Goal: Information Seeking & Learning: Learn about a topic

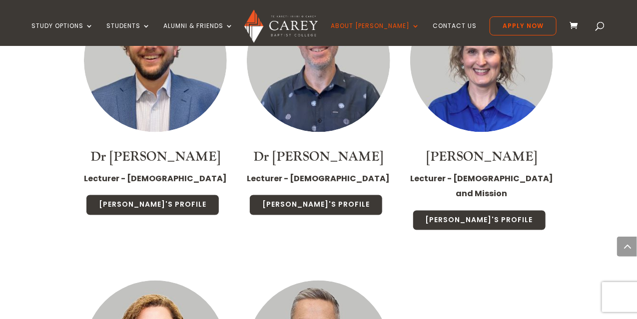
scroll to position [2048, 0]
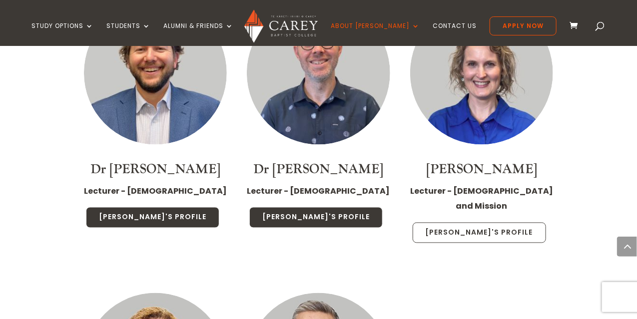
click at [462, 223] on link "Emma's Profile" at bounding box center [479, 233] width 133 height 21
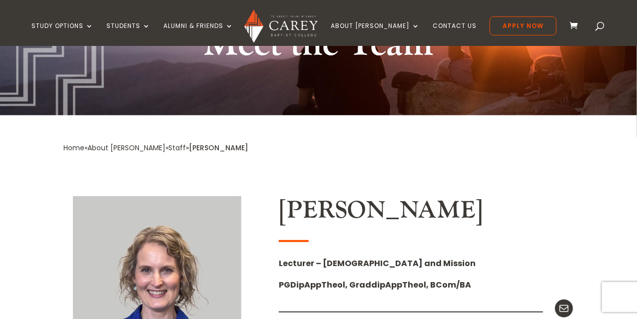
scroll to position [150, 0]
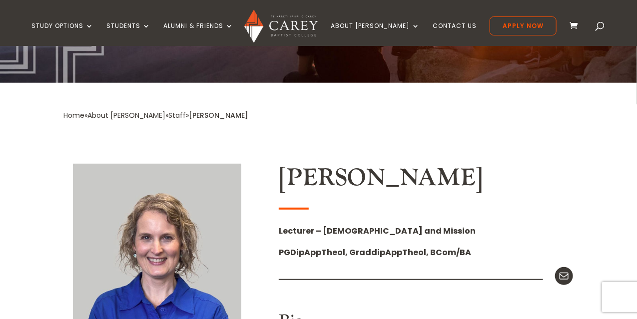
click at [169, 115] on link "Staff" at bounding box center [177, 115] width 17 height 10
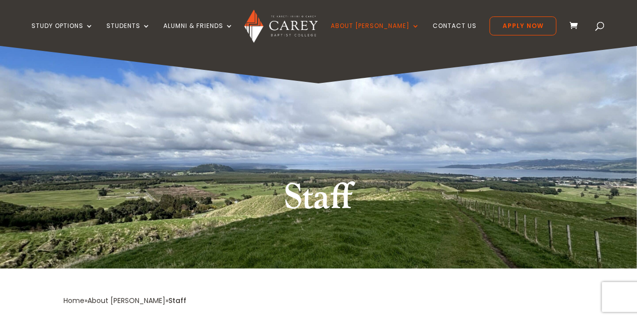
click at [600, 28] on span at bounding box center [600, 28] width 0 height 0
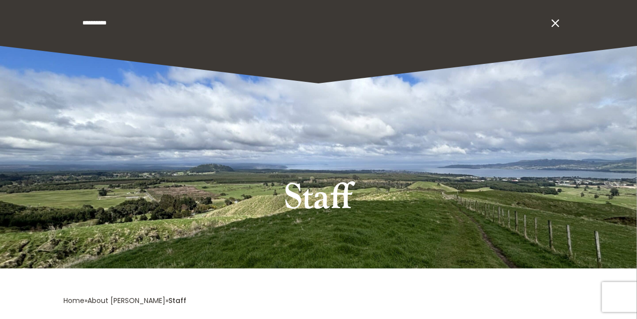
type input "**********"
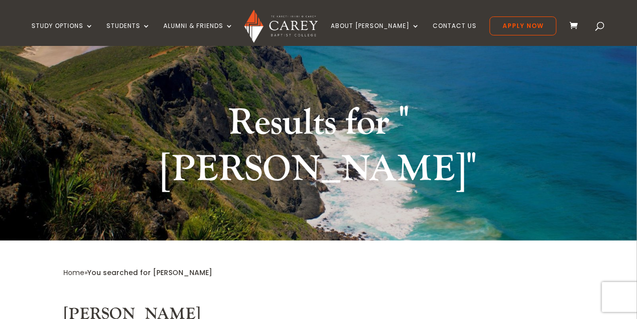
scroll to position [100, 0]
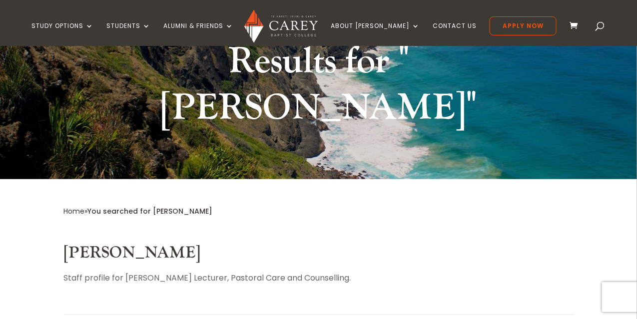
click at [90, 243] on link "[PERSON_NAME]" at bounding box center [132, 253] width 137 height 20
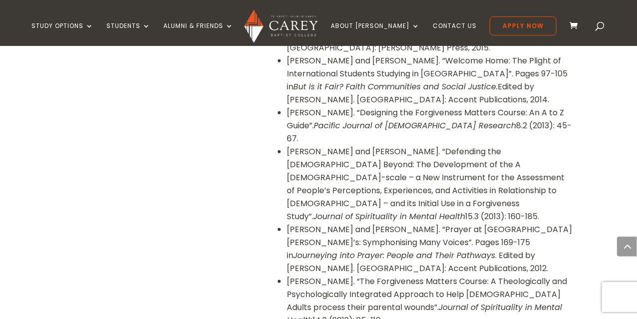
scroll to position [1749, 0]
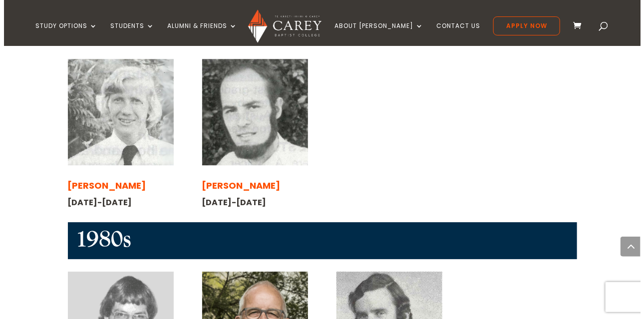
scroll to position [1149, 0]
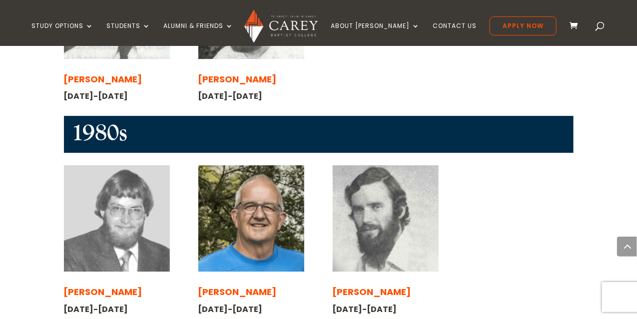
click at [265, 242] on img at bounding box center [251, 218] width 106 height 106
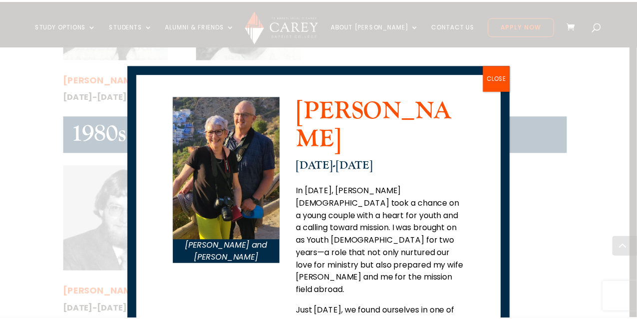
scroll to position [0, 0]
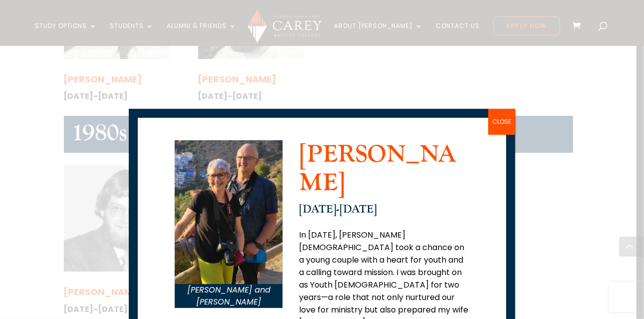
click at [500, 121] on button "CLOSE" at bounding box center [502, 122] width 27 height 26
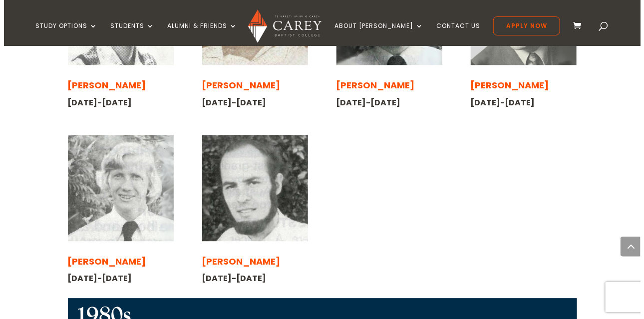
scroll to position [849, 0]
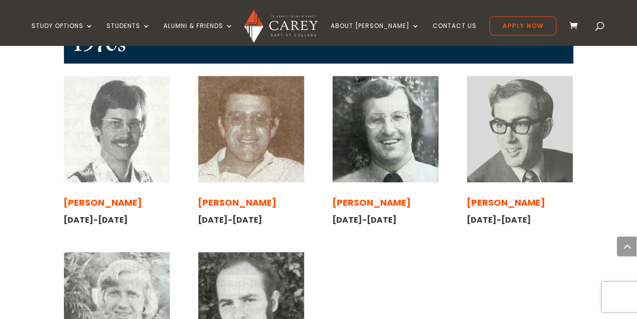
click at [94, 196] on span "[PERSON_NAME]" at bounding box center [103, 202] width 78 height 12
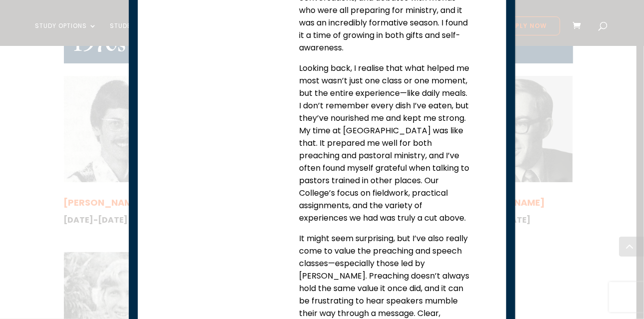
scroll to position [572, 0]
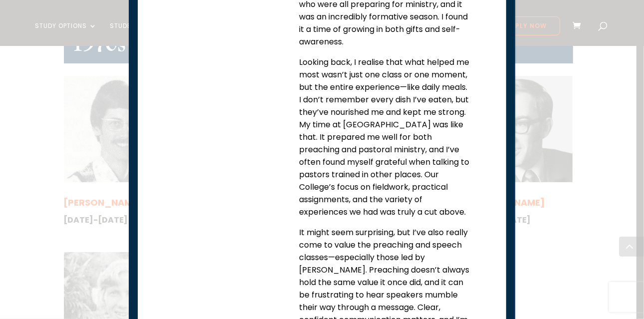
click at [534, 244] on div "Richard during his college days Richard and Margaret Coombs Richard Coombs 1977…" at bounding box center [322, 159] width 644 height 319
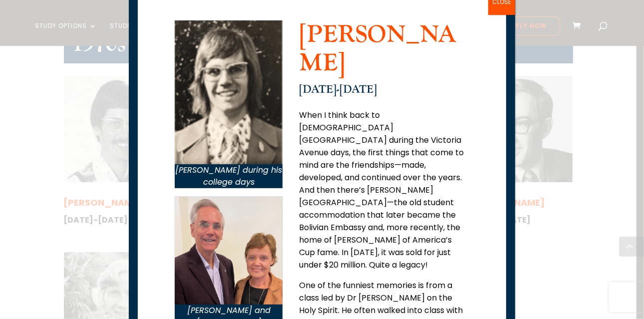
scroll to position [22, 0]
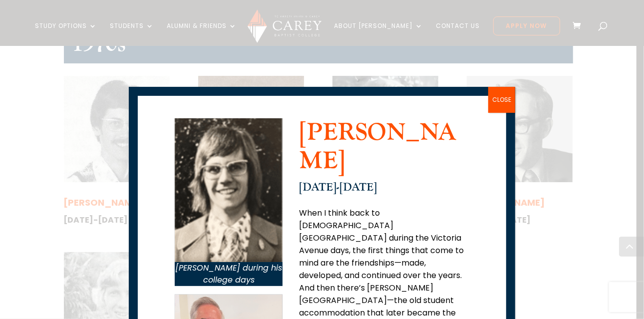
click at [498, 98] on button "CLOSE" at bounding box center [502, 100] width 27 height 26
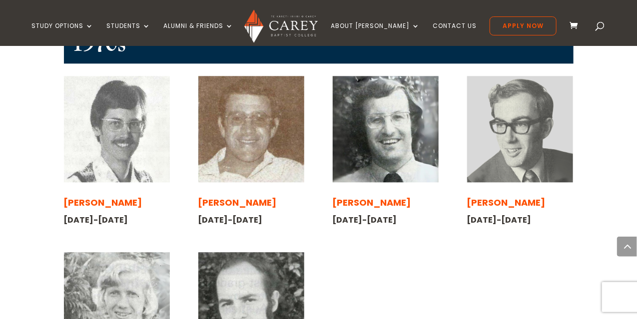
click at [224, 196] on span "[PERSON_NAME]" at bounding box center [237, 202] width 78 height 12
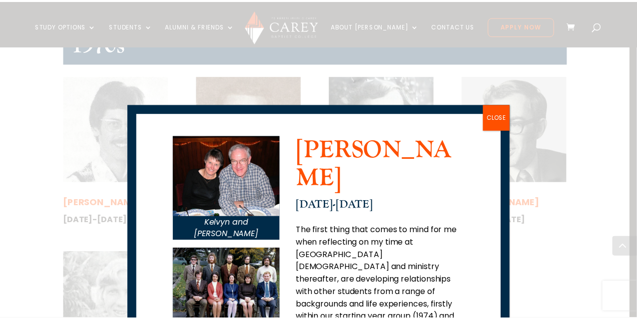
scroll to position [0, 0]
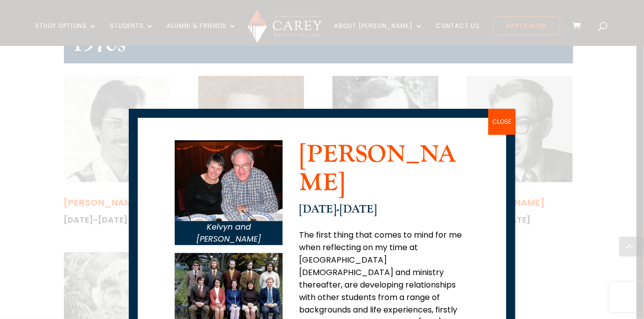
click at [500, 119] on button "CLOSE" at bounding box center [502, 122] width 27 height 26
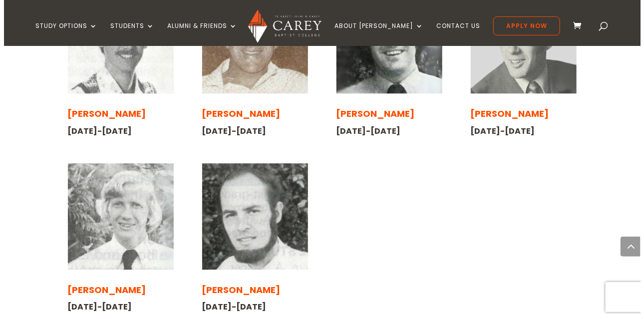
scroll to position [949, 0]
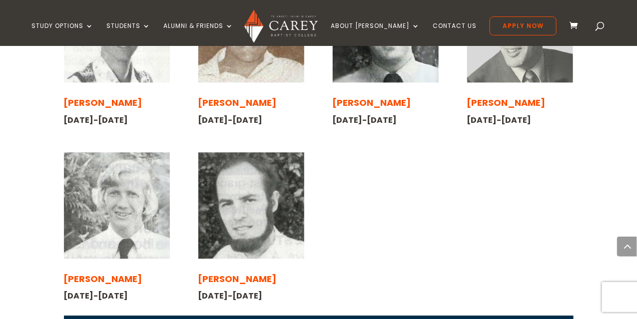
click at [121, 273] on span "[PERSON_NAME]" at bounding box center [103, 279] width 78 height 12
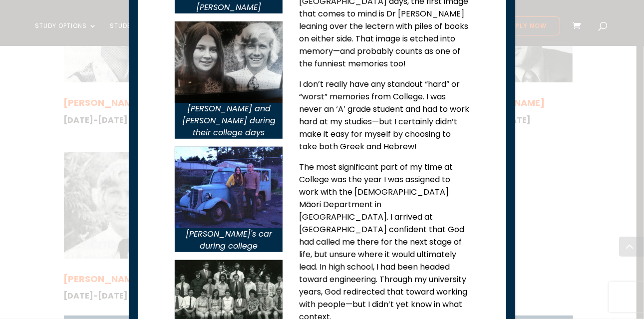
scroll to position [309, 0]
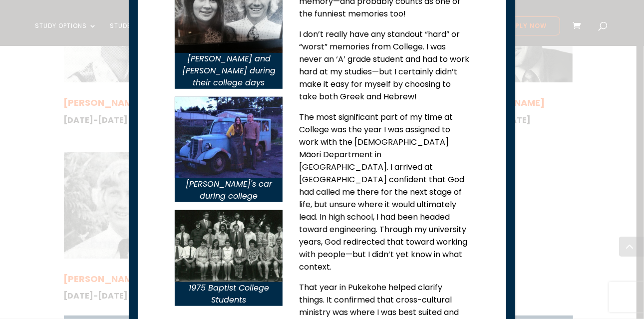
click at [262, 219] on img at bounding box center [229, 246] width 108 height 72
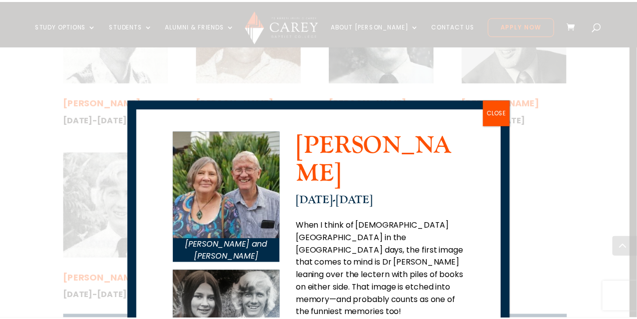
scroll to position [9, 0]
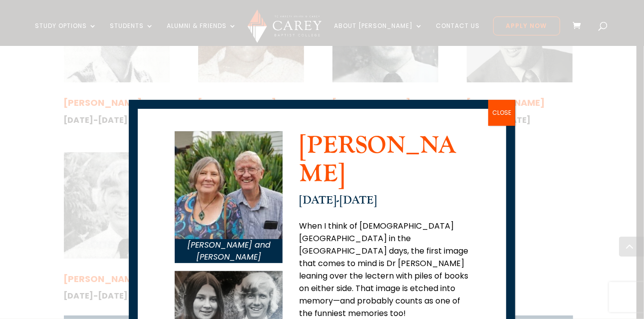
click at [500, 112] on button "CLOSE" at bounding box center [502, 113] width 27 height 26
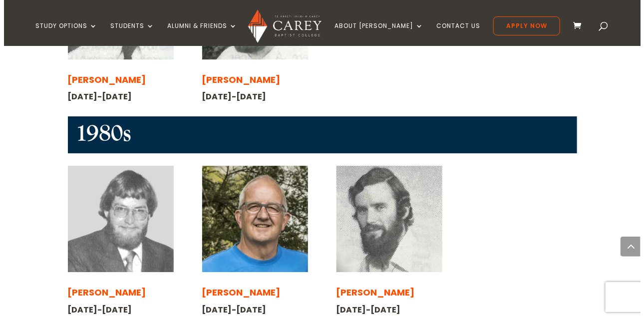
scroll to position [1149, 0]
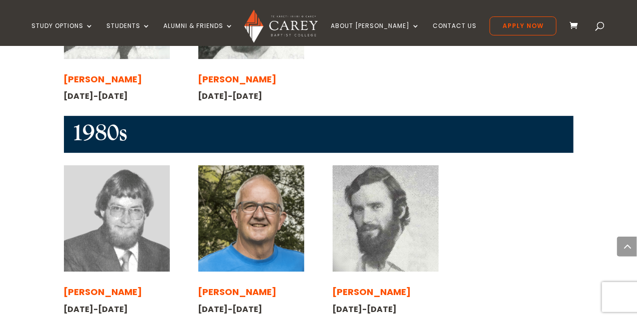
click at [362, 286] on span "[PERSON_NAME]" at bounding box center [372, 292] width 78 height 12
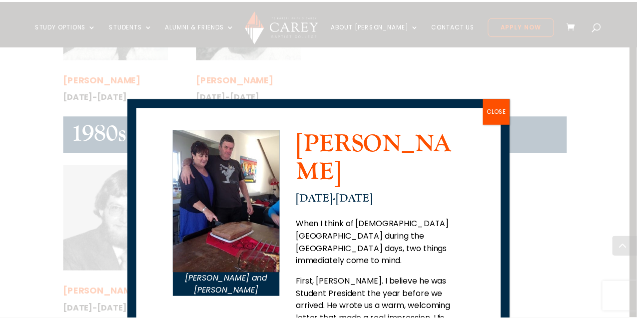
scroll to position [0, 0]
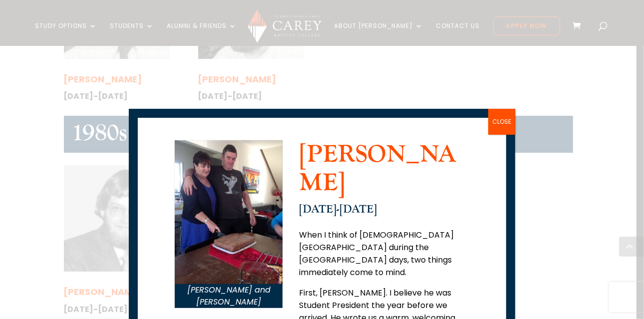
click at [502, 122] on button "CLOSE" at bounding box center [502, 122] width 27 height 26
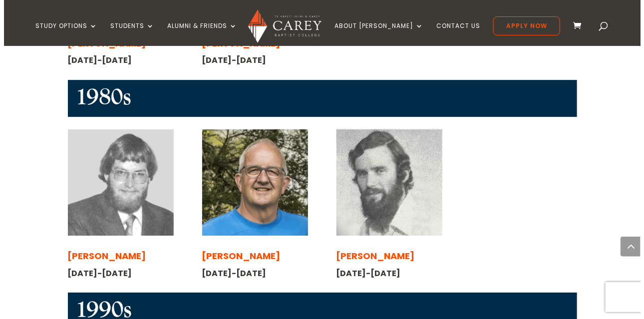
scroll to position [1199, 0]
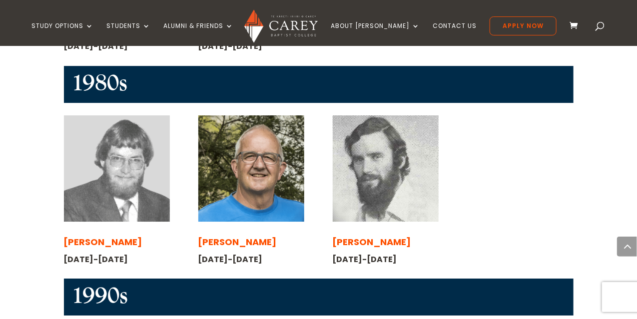
click at [110, 236] on span "[PERSON_NAME]" at bounding box center [103, 242] width 78 height 12
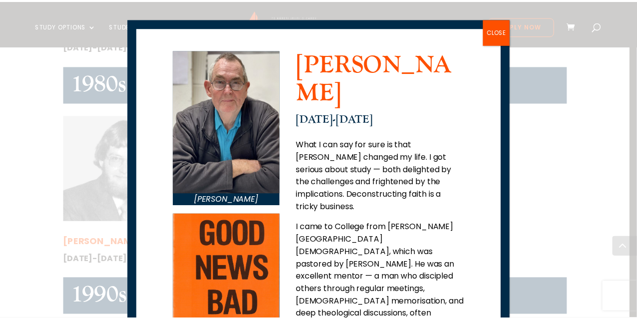
scroll to position [87, 0]
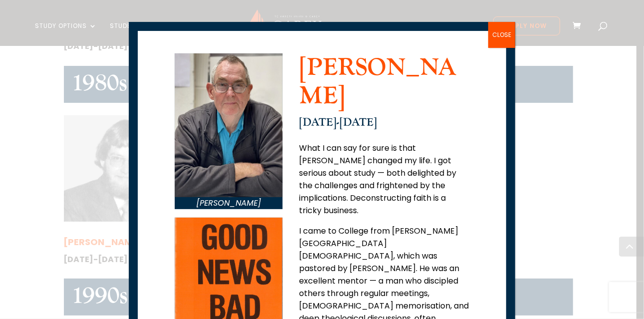
click at [501, 36] on button "CLOSE" at bounding box center [502, 35] width 27 height 26
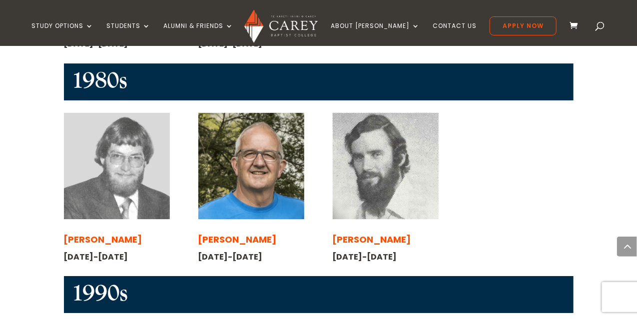
scroll to position [1199, 0]
